Goal: Task Accomplishment & Management: Manage account settings

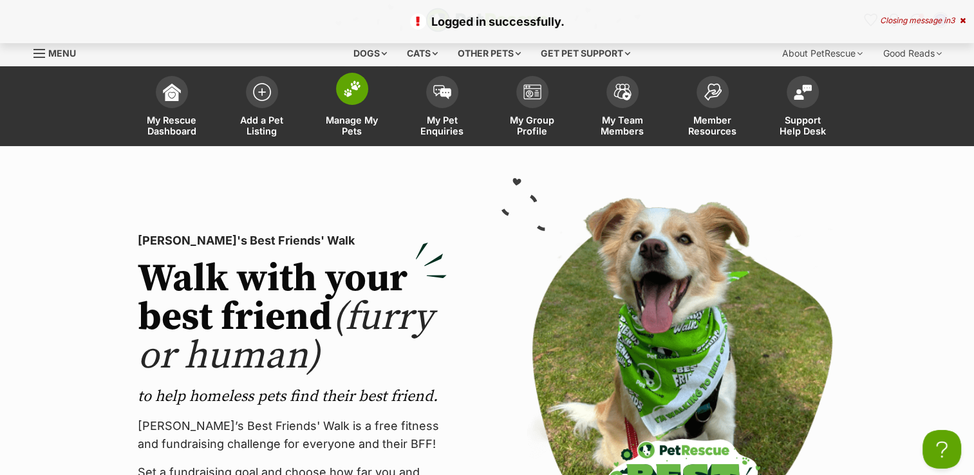
click at [353, 134] on span "Manage My Pets" at bounding box center [352, 126] width 58 height 22
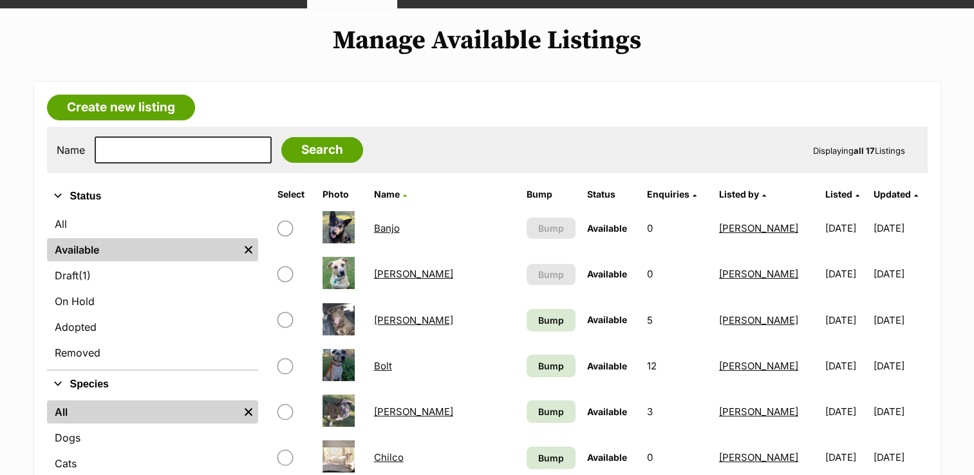
scroll to position [193, 0]
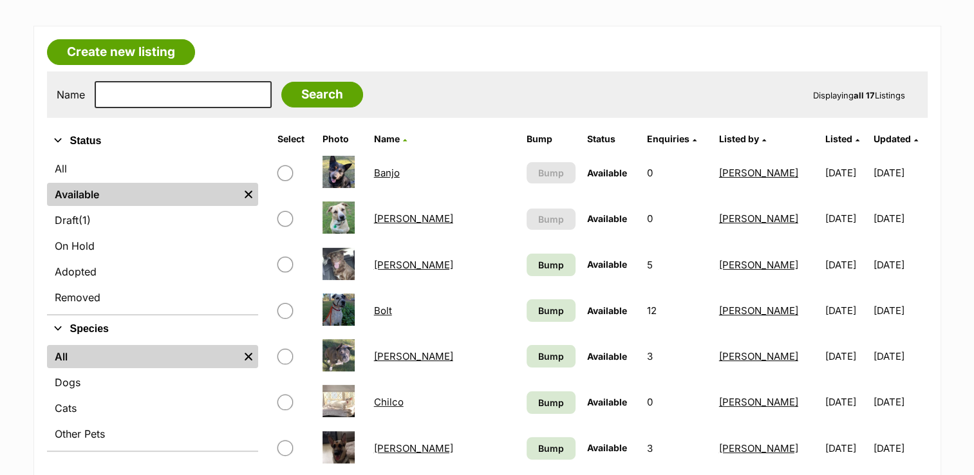
click at [395, 177] on td "Banjo" at bounding box center [444, 173] width 151 height 44
click at [395, 173] on link "Banjo" at bounding box center [387, 173] width 26 height 12
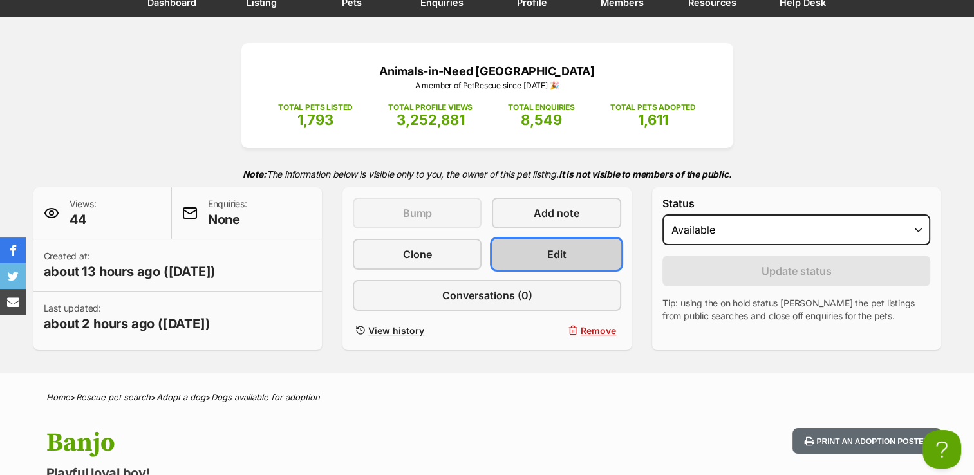
click at [558, 259] on span "Edit" at bounding box center [556, 254] width 19 height 15
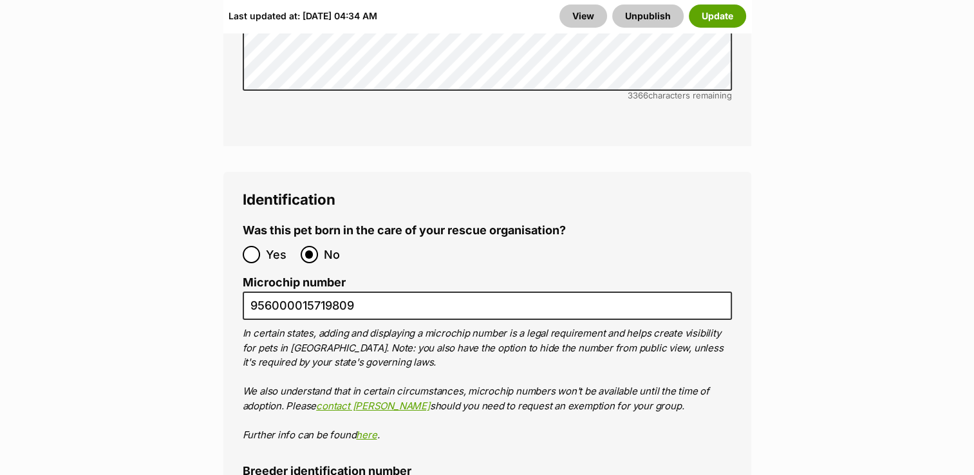
scroll to position [4379, 0]
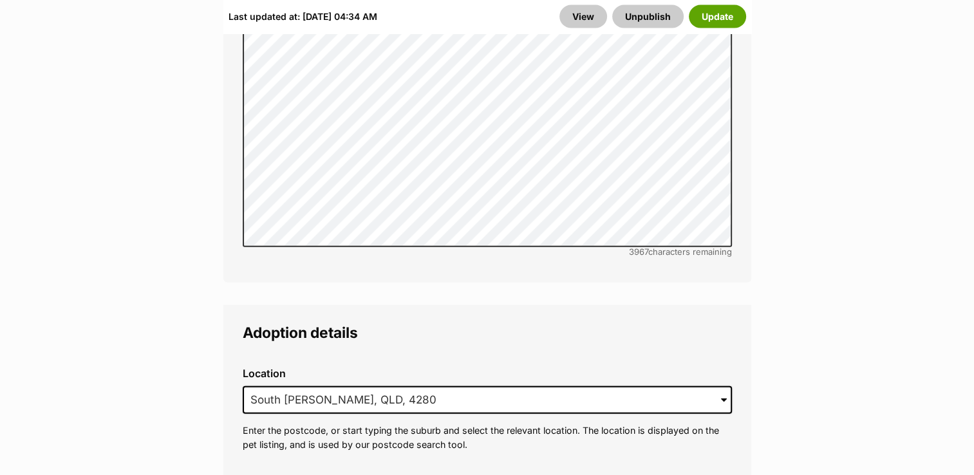
scroll to position [2898, 0]
